Goal: Transaction & Acquisition: Purchase product/service

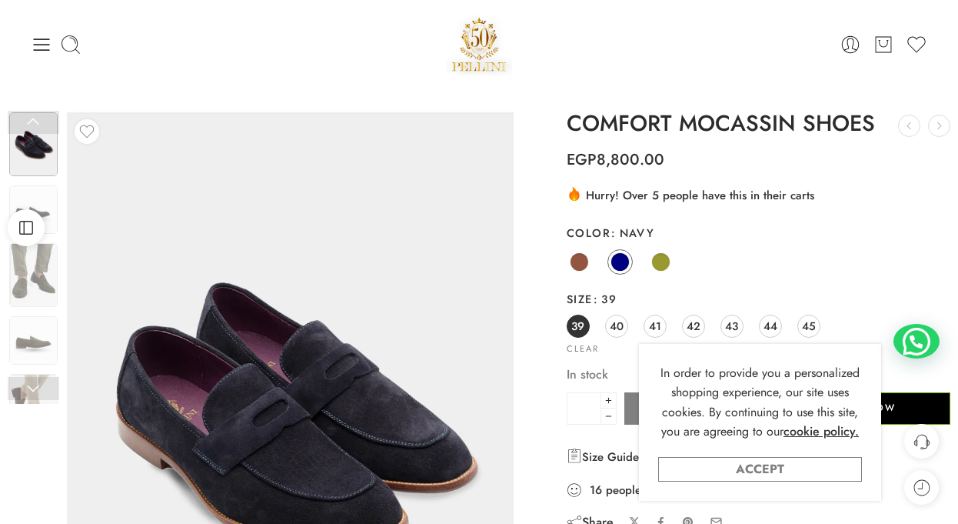
click at [765, 462] on link "Accept" at bounding box center [760, 469] width 204 height 25
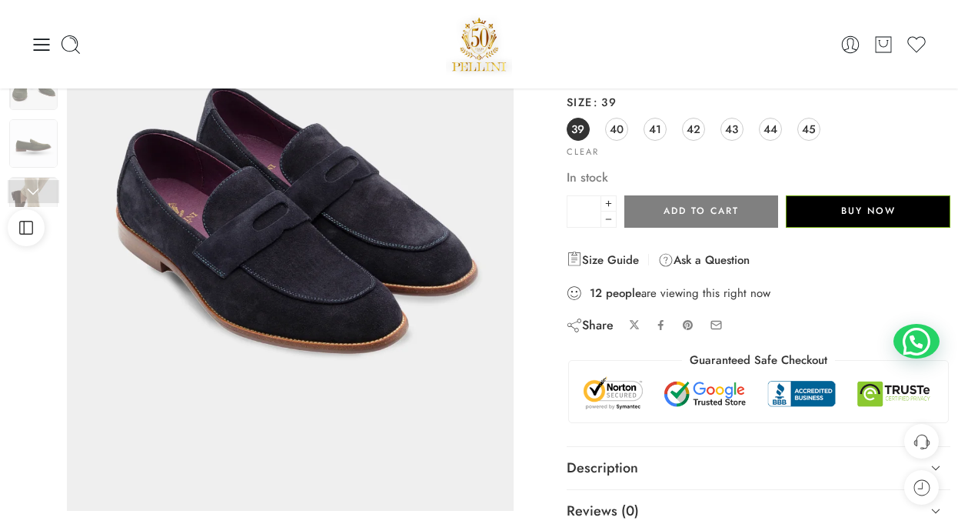
scroll to position [123, 0]
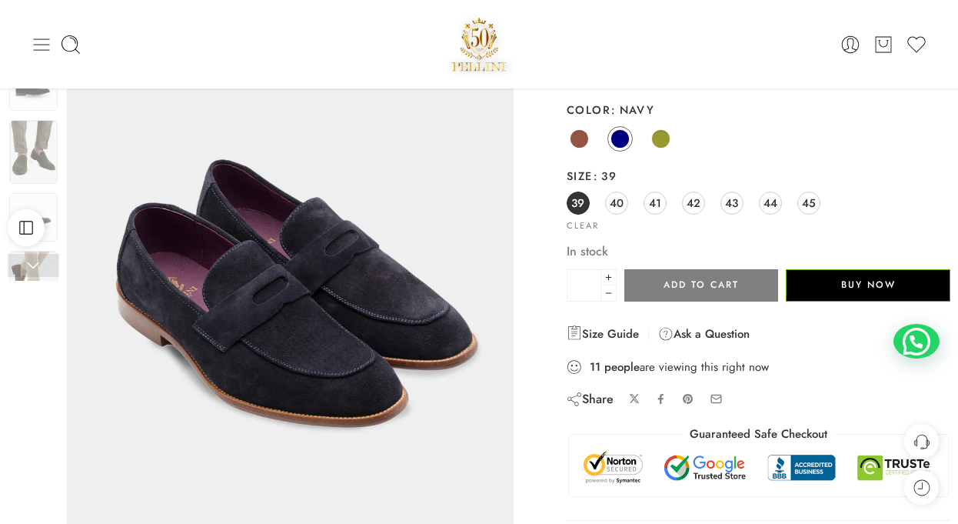
click at [45, 48] on icon at bounding box center [42, 44] width 16 height 12
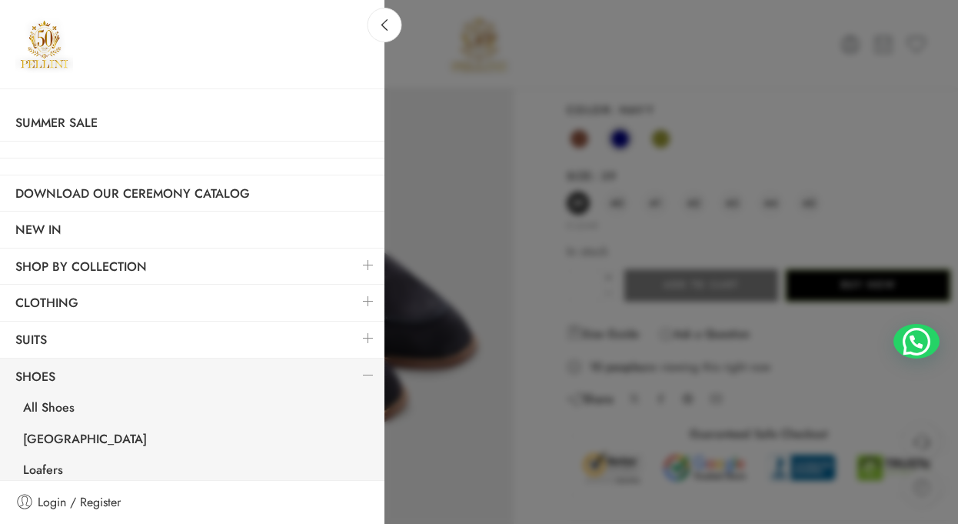
click at [365, 301] on link at bounding box center [368, 301] width 32 height 33
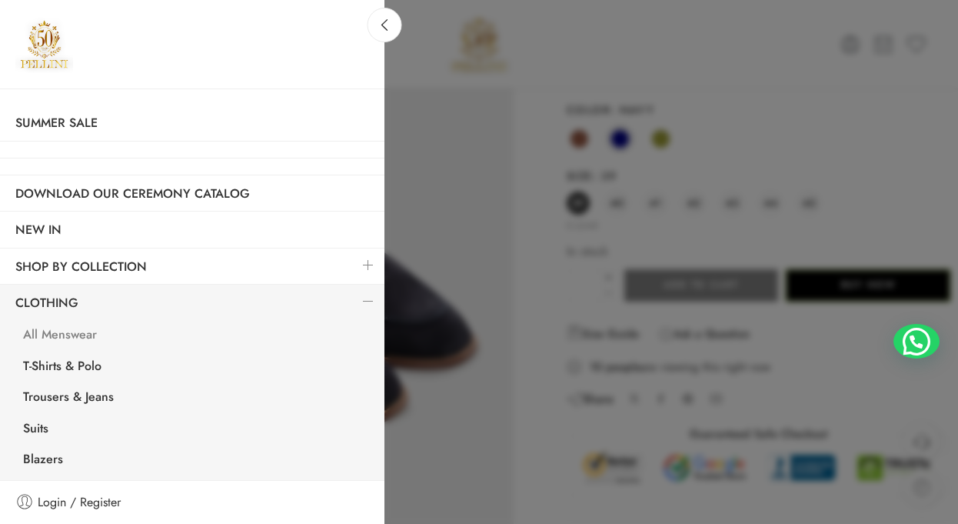
click at [134, 339] on link "All Menswear" at bounding box center [196, 337] width 377 height 32
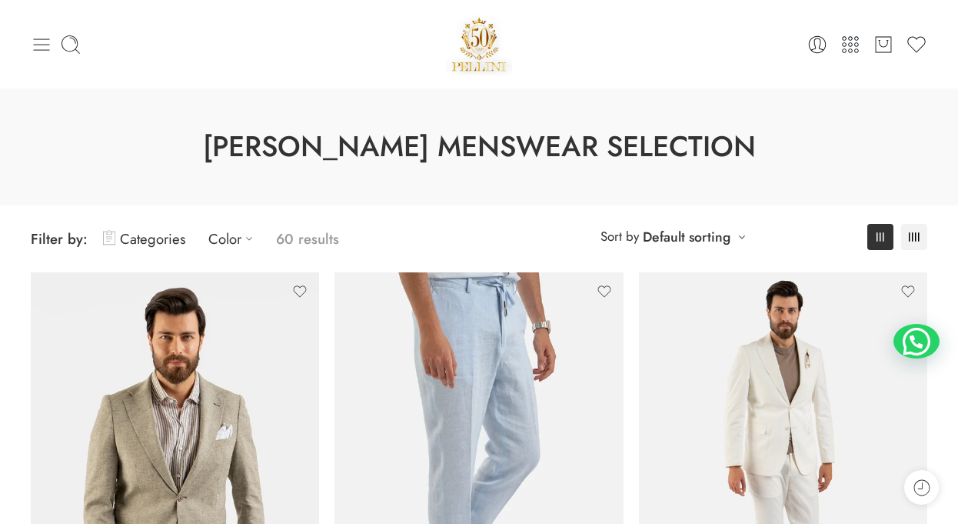
click at [35, 50] on icon at bounding box center [42, 45] width 22 height 22
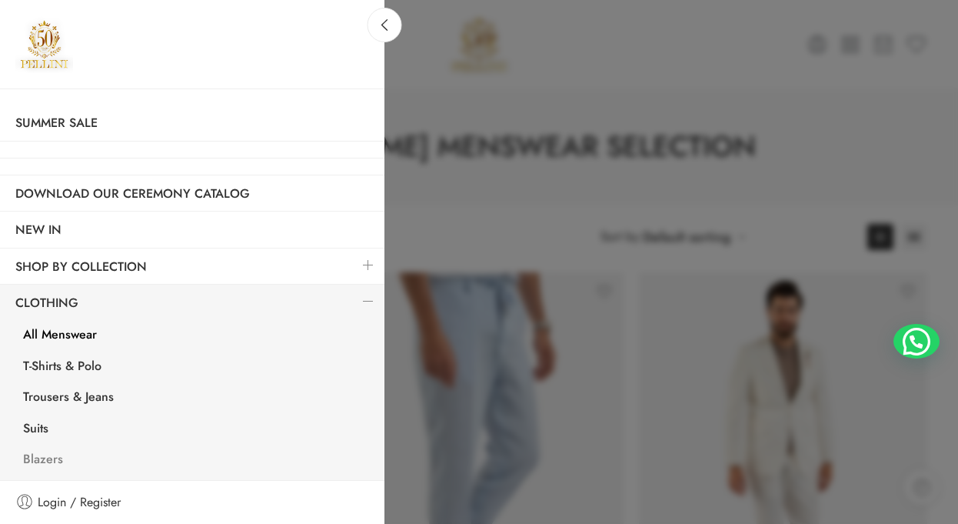
click at [55, 461] on link "Blazers" at bounding box center [196, 461] width 377 height 32
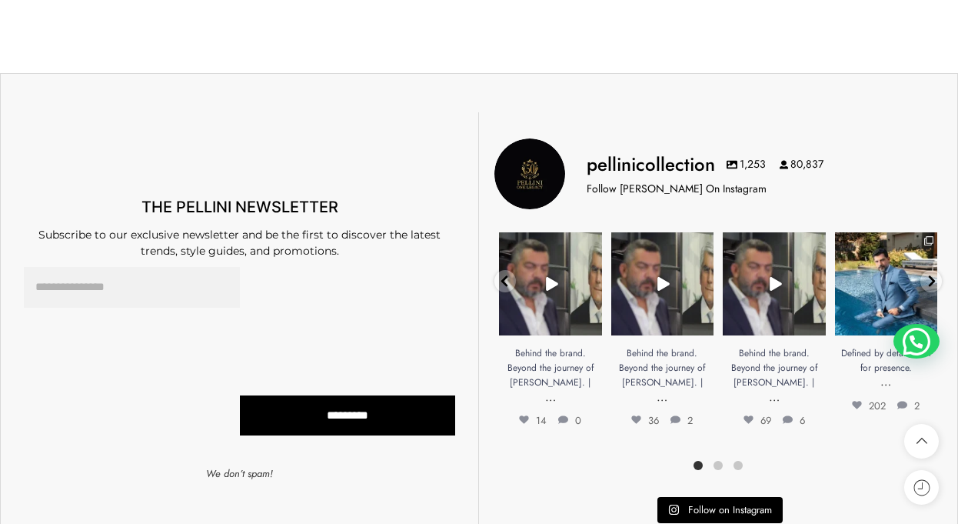
scroll to position [1723, 0]
